Goal: Task Accomplishment & Management: Complete application form

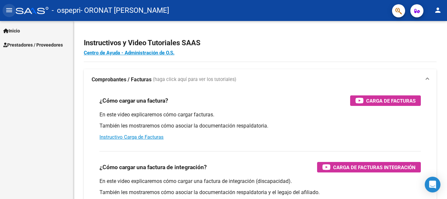
click at [9, 7] on mat-icon "menu" at bounding box center [9, 10] width 8 height 8
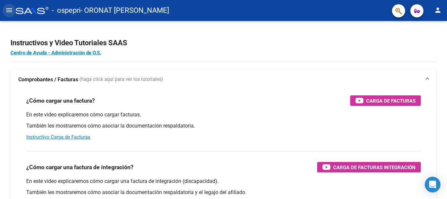
click at [9, 7] on mat-icon "menu" at bounding box center [9, 10] width 8 height 8
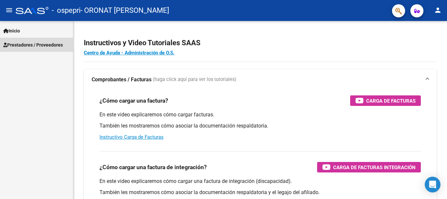
click at [27, 44] on span "Prestadores / Proveedores" at bounding box center [33, 44] width 60 height 7
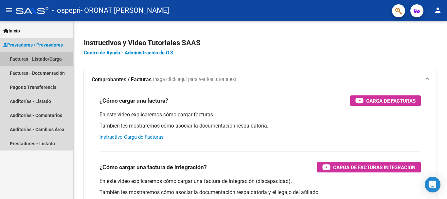
click at [28, 62] on link "Facturas - Listado/Carga" at bounding box center [36, 59] width 73 height 14
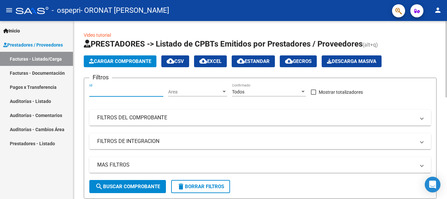
click at [97, 91] on input "Id" at bounding box center [126, 92] width 74 height 6
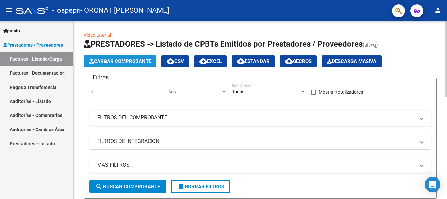
click at [120, 64] on span "Cargar Comprobante" at bounding box center [120, 61] width 62 height 6
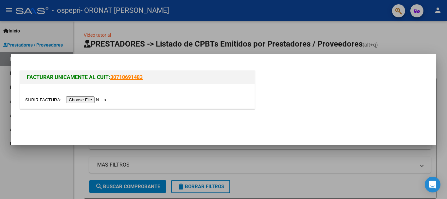
click at [101, 98] on input "file" at bounding box center [66, 99] width 83 height 7
click at [102, 99] on input "file" at bounding box center [66, 99] width 83 height 7
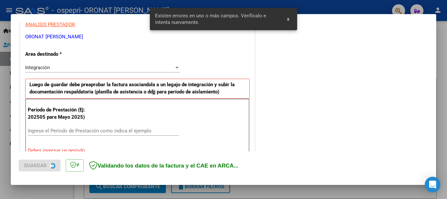
scroll to position [151, 0]
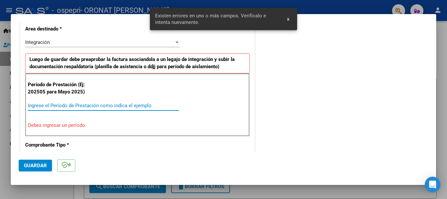
click at [67, 104] on input "Ingrese el Período de Prestación como indica el ejemplo" at bounding box center [103, 105] width 151 height 6
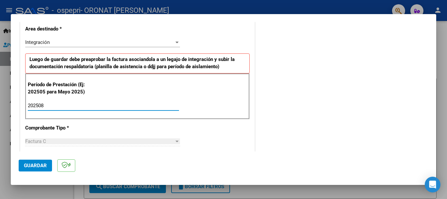
type input "202508"
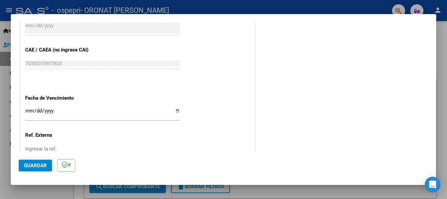
scroll to position [407, 0]
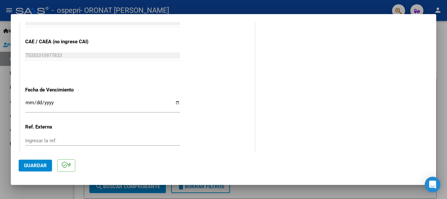
click at [176, 102] on input "Ingresar la fecha" at bounding box center [102, 105] width 155 height 10
type input "[DATE]"
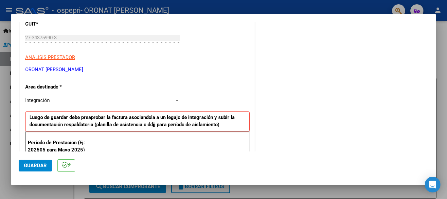
scroll to position [0, 0]
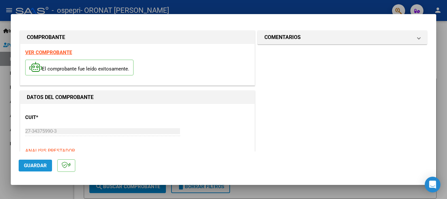
click at [38, 168] on button "Guardar" at bounding box center [35, 165] width 33 height 12
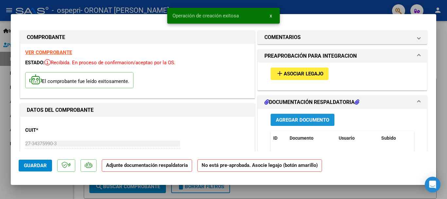
click at [321, 122] on span "Agregar Documento" at bounding box center [302, 120] width 53 height 6
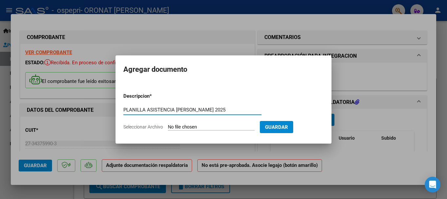
scroll to position [0, 12]
type input "PLANILLA ASISTENCIA [PERSON_NAME] 2025"
click at [205, 126] on input "Seleccionar Archivo" at bounding box center [211, 127] width 87 height 6
type input "C:\fakepath\asistencia [PERSON_NAME] septiembre.pdf"
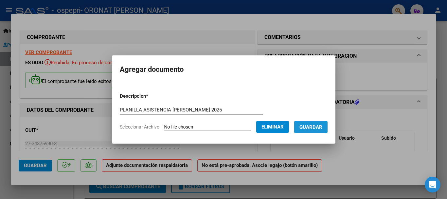
click at [322, 125] on span "Guardar" at bounding box center [310, 127] width 23 height 6
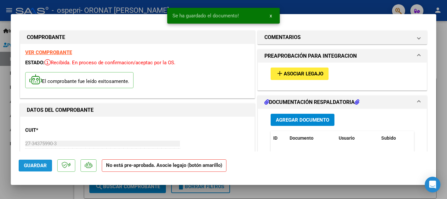
click at [25, 164] on span "Guardar" at bounding box center [35, 165] width 23 height 6
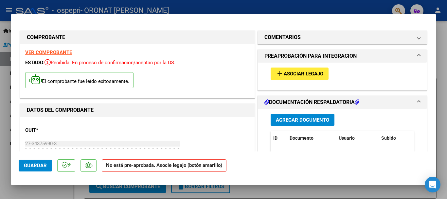
click at [25, 164] on span "Guardar" at bounding box center [35, 165] width 23 height 6
